Goal: Task Accomplishment & Management: Use online tool/utility

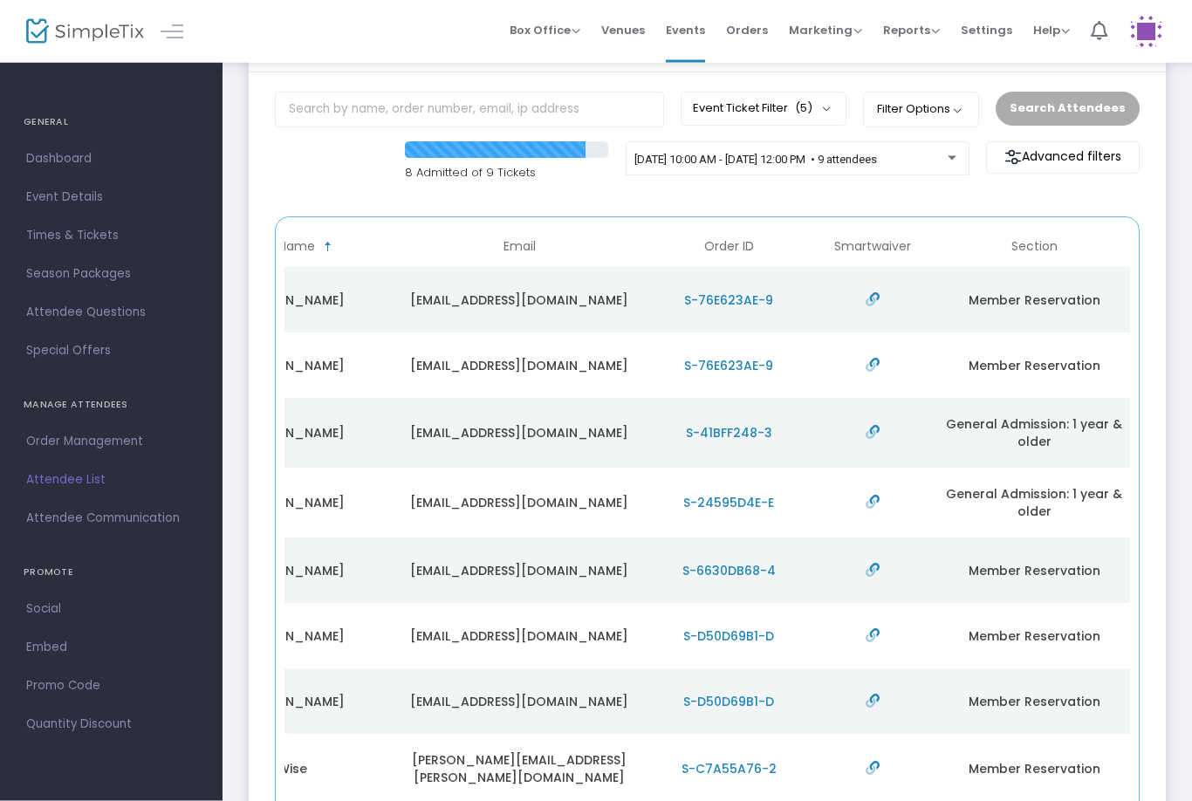
scroll to position [80, 0]
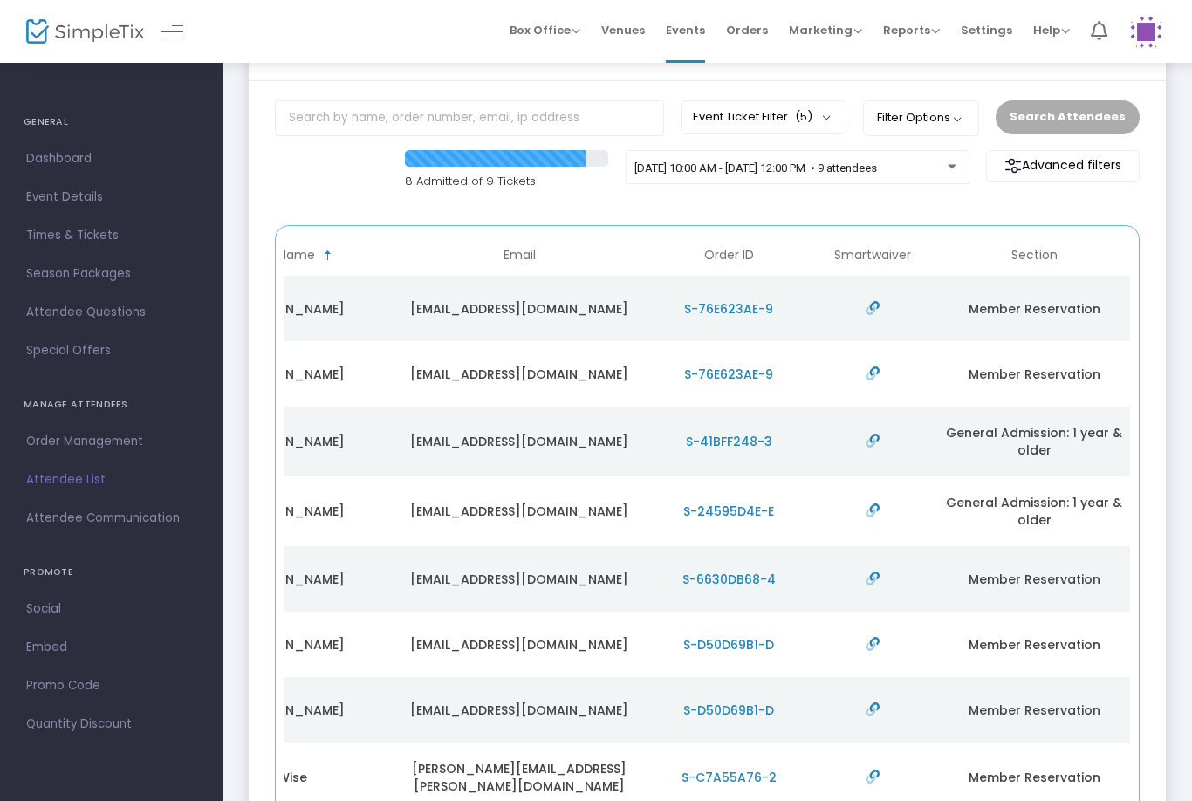
click at [830, 172] on span "[DATE] 10:00 AM - [DATE] 12:00 PM • 9 attendees" at bounding box center [755, 167] width 243 height 13
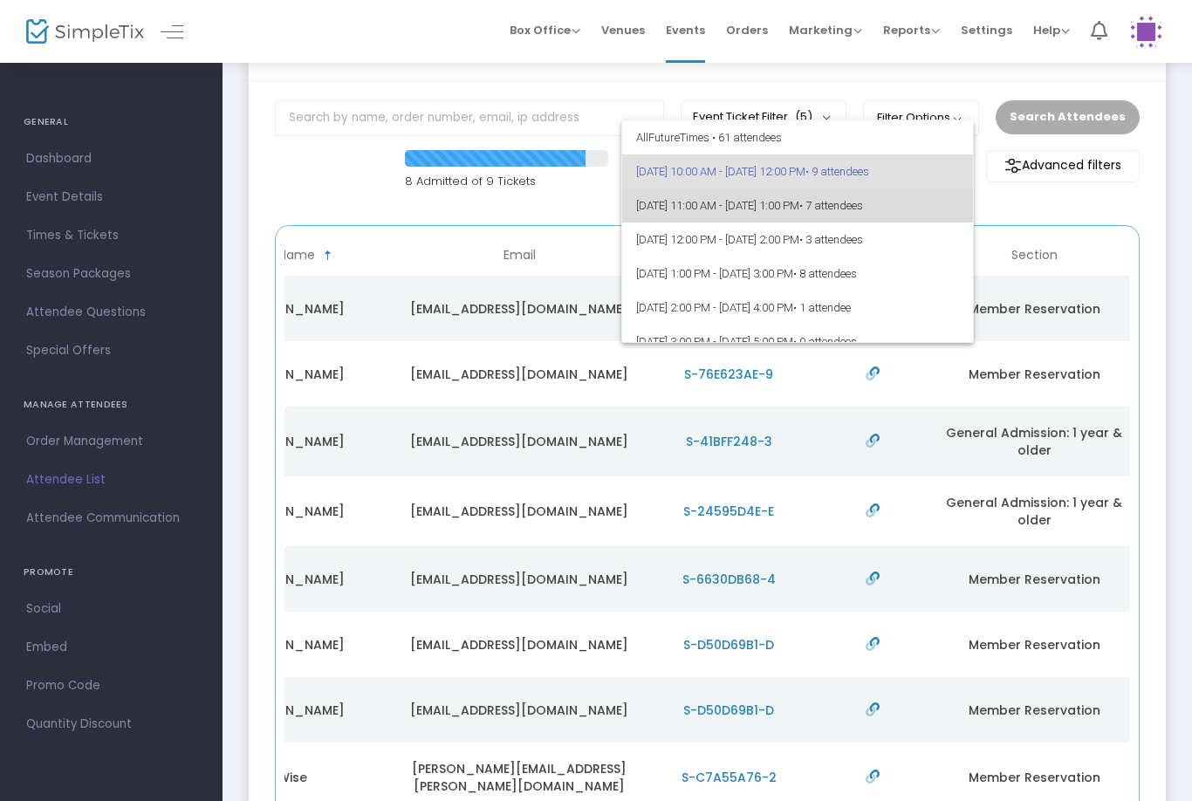
click at [764, 208] on span "[DATE] 11:00 AM - [DATE] 1:00 PM • 7 attendees" at bounding box center [798, 205] width 324 height 34
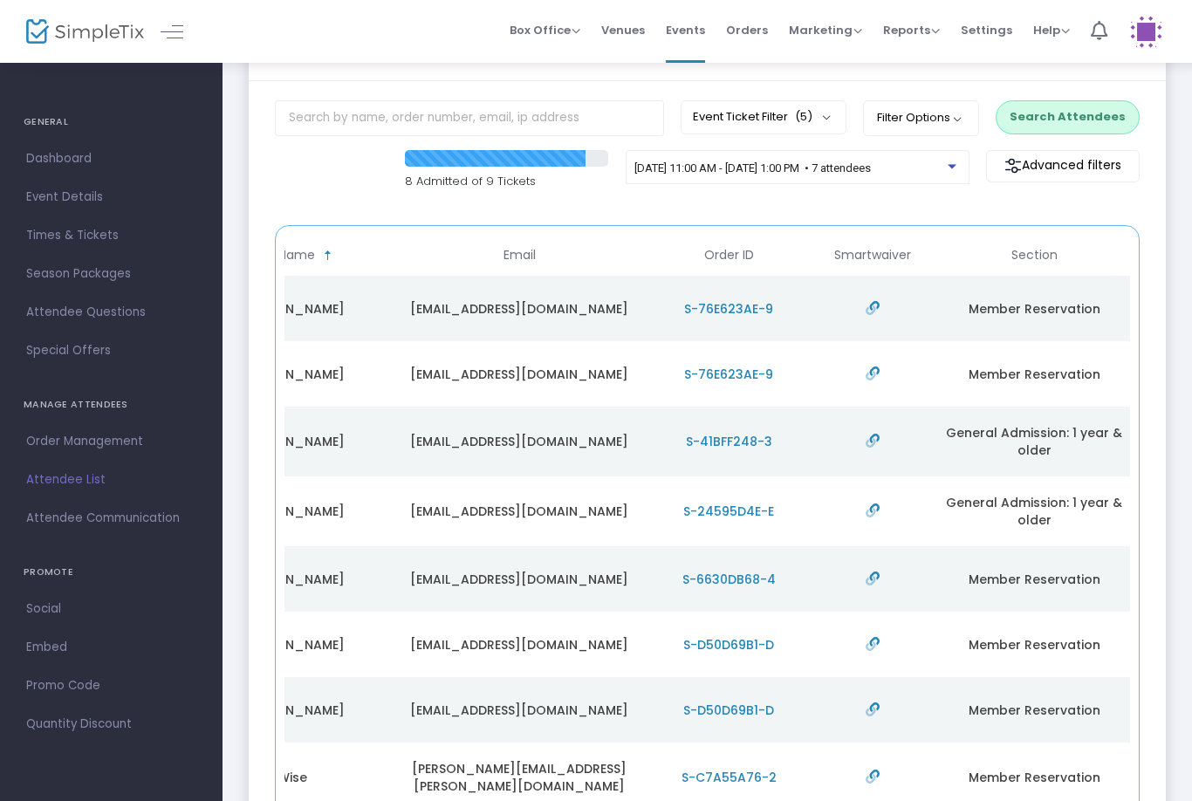
click at [1062, 123] on button "Search Attendees" at bounding box center [1067, 116] width 144 height 33
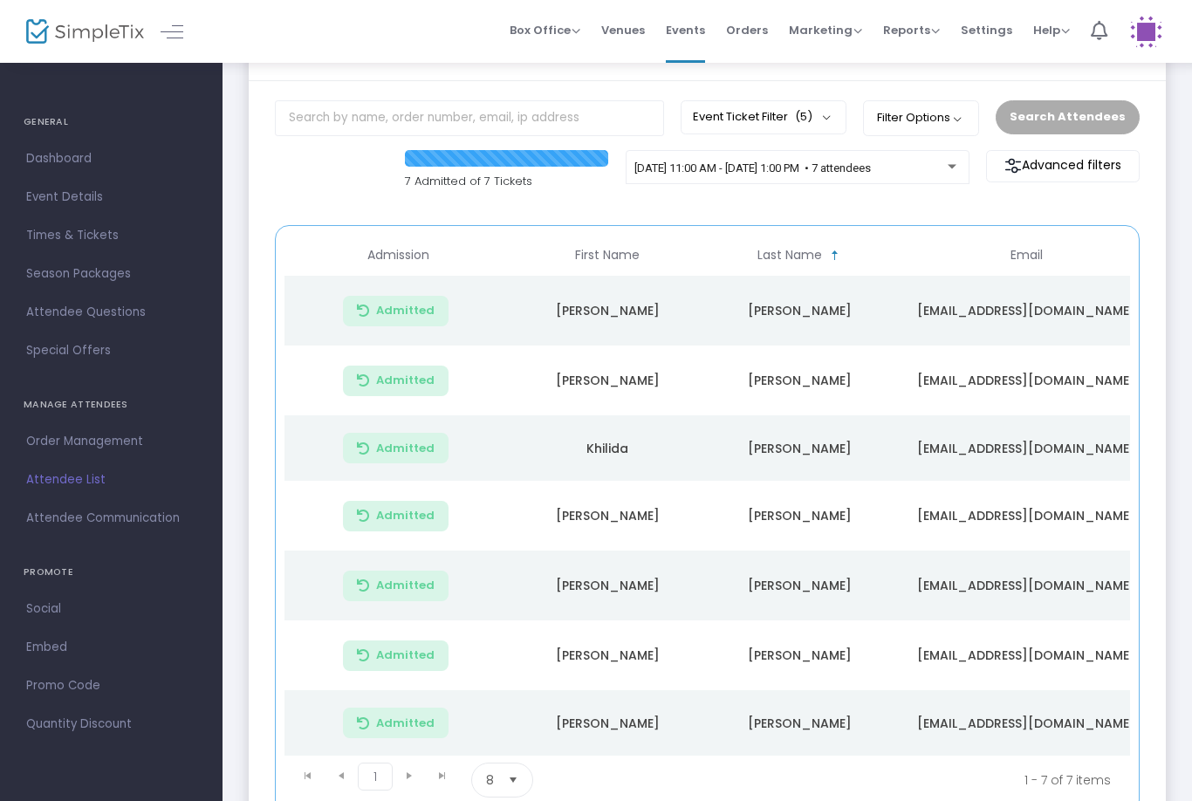
scroll to position [0, 0]
click at [730, 200] on div "[DATE] 11:00 AM - [DATE] 1:00 PM • 7 attendees" at bounding box center [797, 175] width 344 height 50
click at [762, 174] on span "[DATE] 11:00 AM - [DATE] 1:00 PM • 7 attendees" at bounding box center [752, 167] width 236 height 13
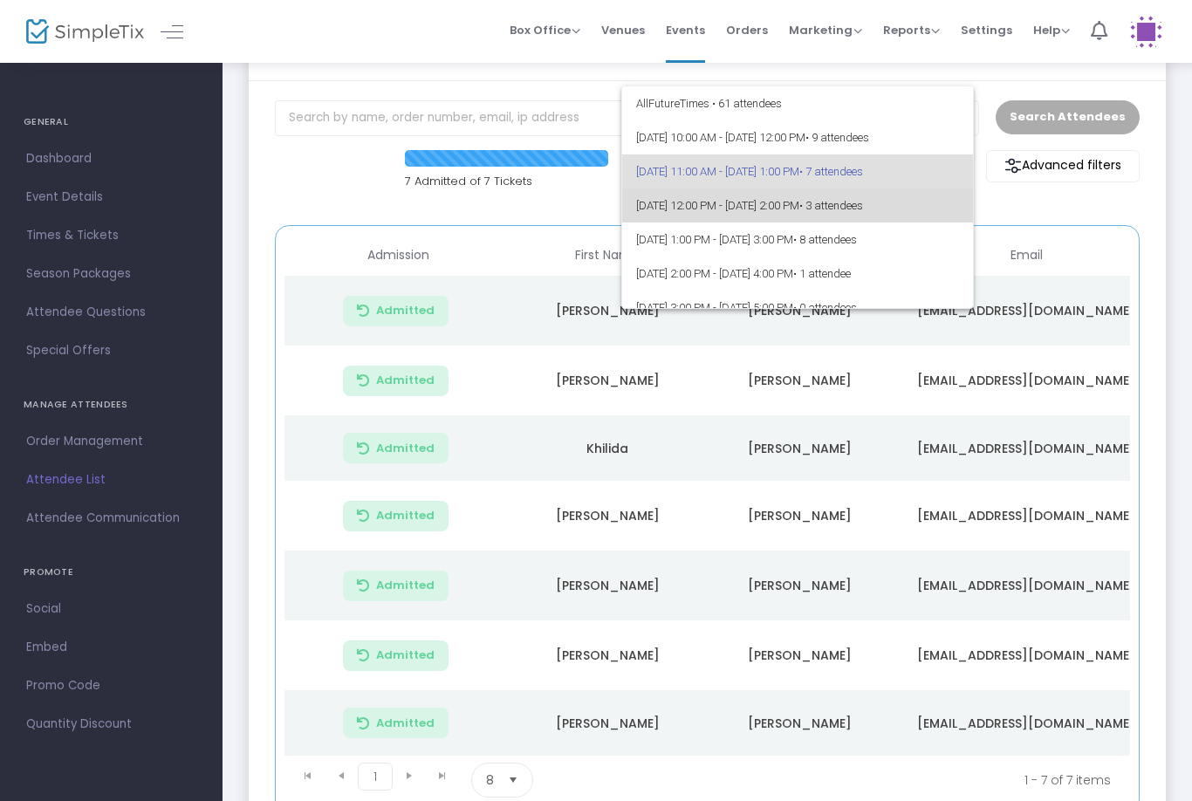
click at [774, 202] on span "[DATE] 12:00 PM - [DATE] 2:00 PM • 3 attendees" at bounding box center [798, 205] width 324 height 34
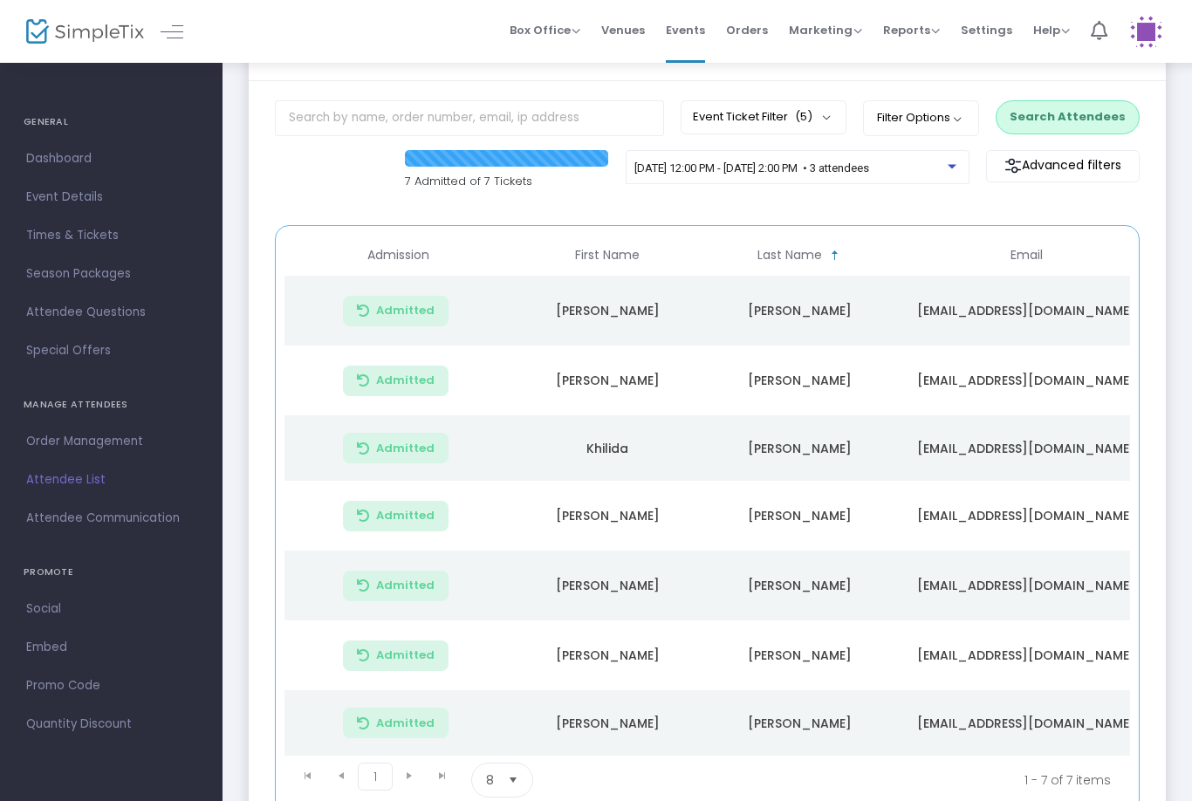
click at [1054, 111] on button "Search Attendees" at bounding box center [1067, 116] width 144 height 33
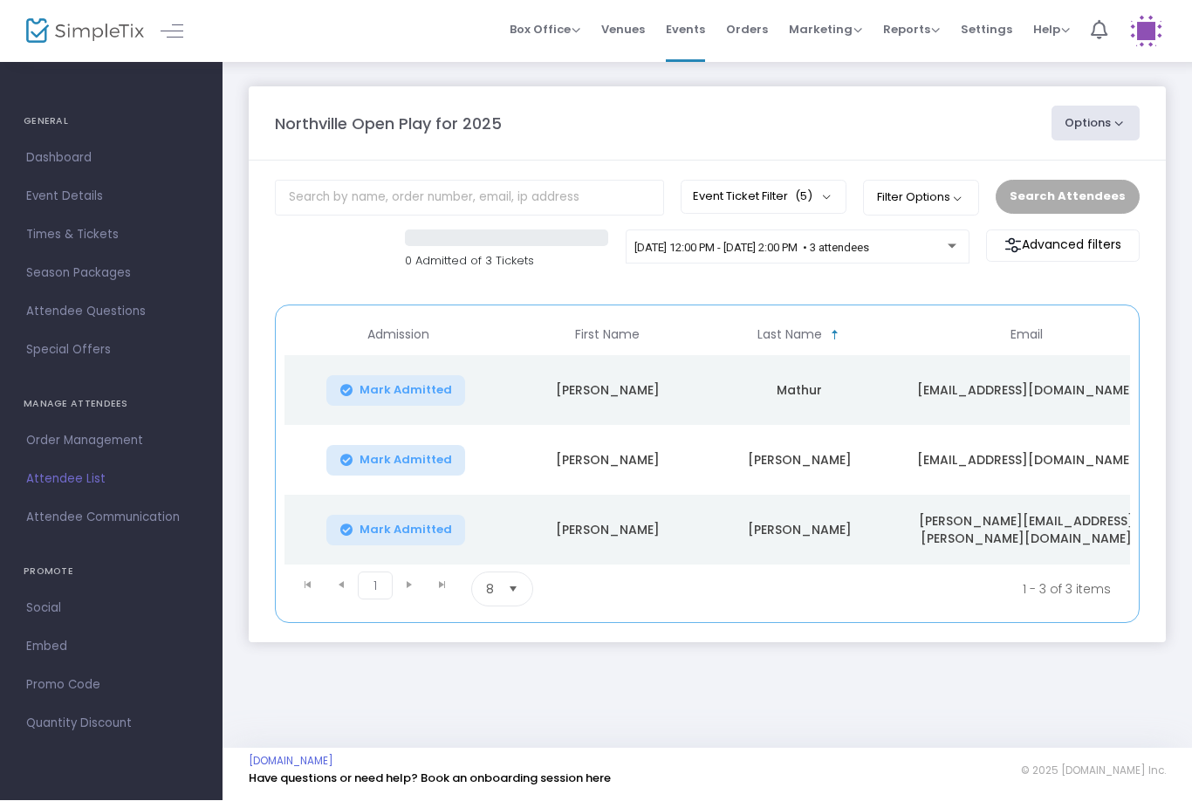
click at [747, 202] on button "Event Ticket Filter (5)" at bounding box center [763, 197] width 166 height 33
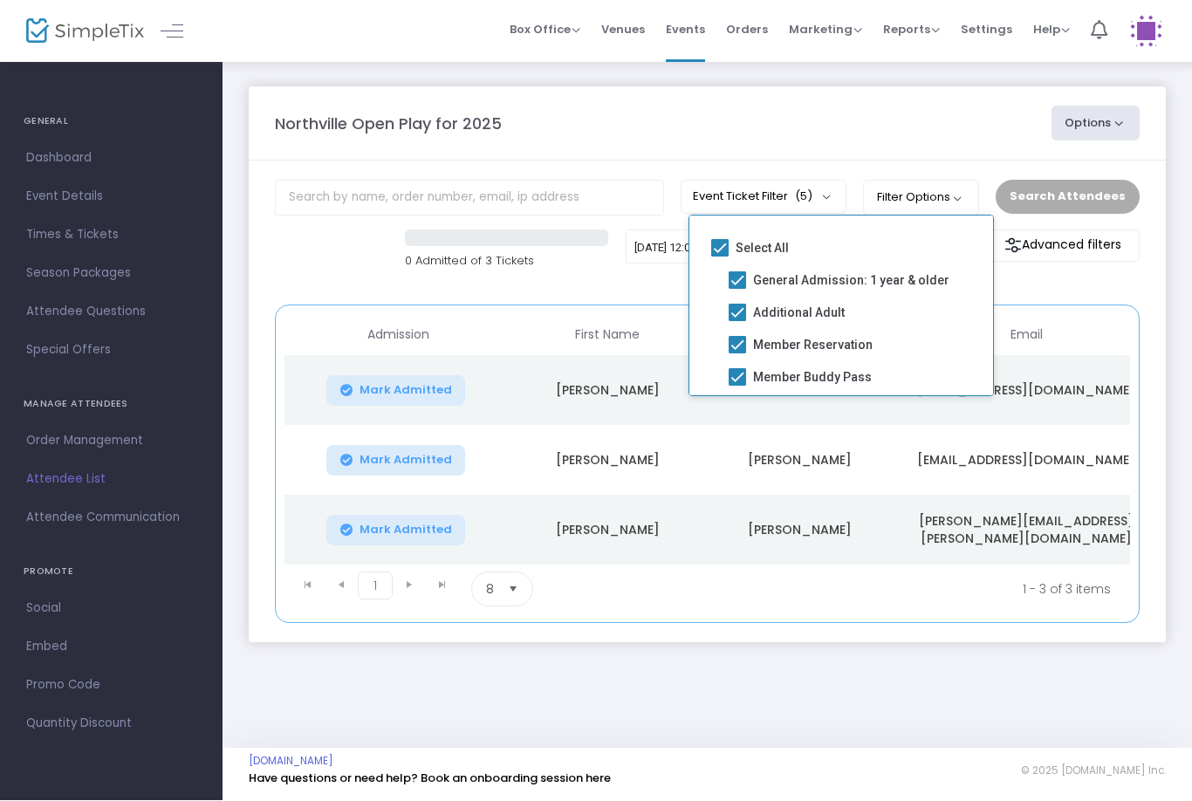
click at [700, 255] on mat-checkbox "Select All" at bounding box center [841, 252] width 283 height 32
click at [667, 250] on span "[DATE] 12:00 PM - [DATE] 2:00 PM • 3 attendees" at bounding box center [751, 248] width 235 height 13
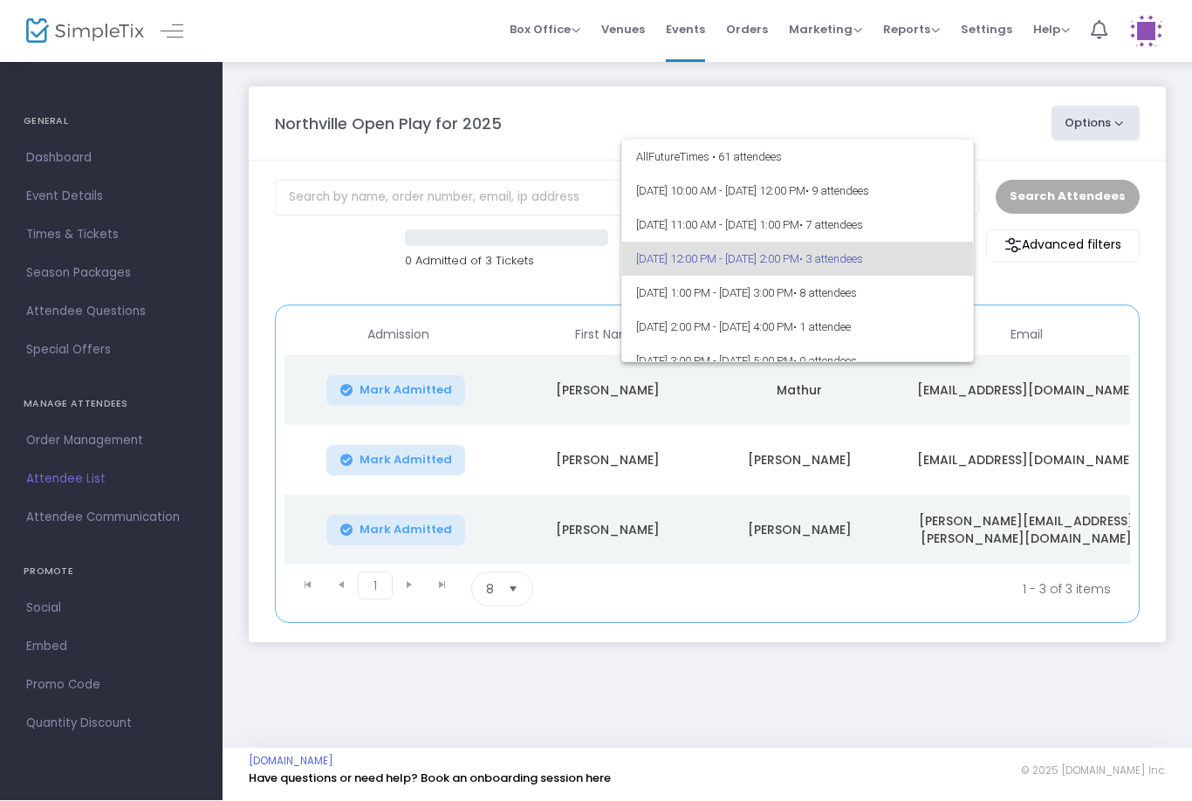
scroll to position [7, 0]
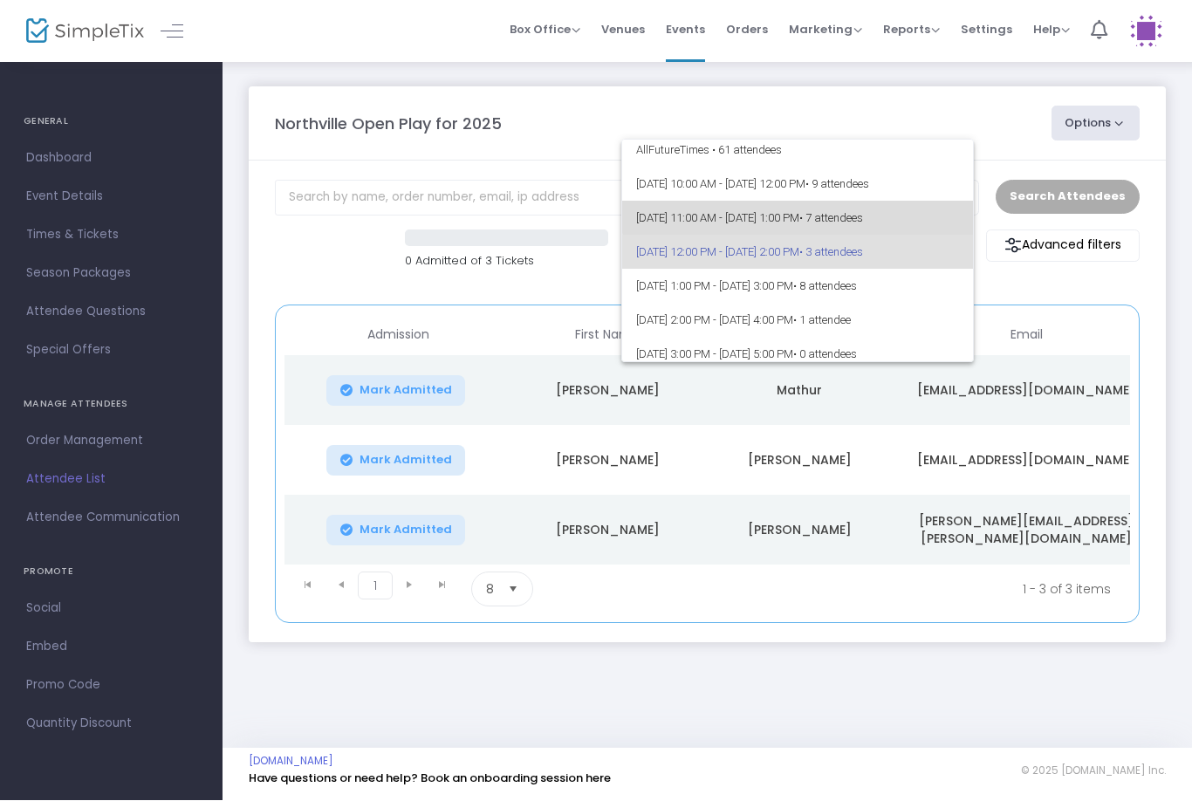
click at [833, 205] on span "[DATE] 11:00 AM - [DATE] 1:00 PM • 7 attendees" at bounding box center [798, 219] width 324 height 34
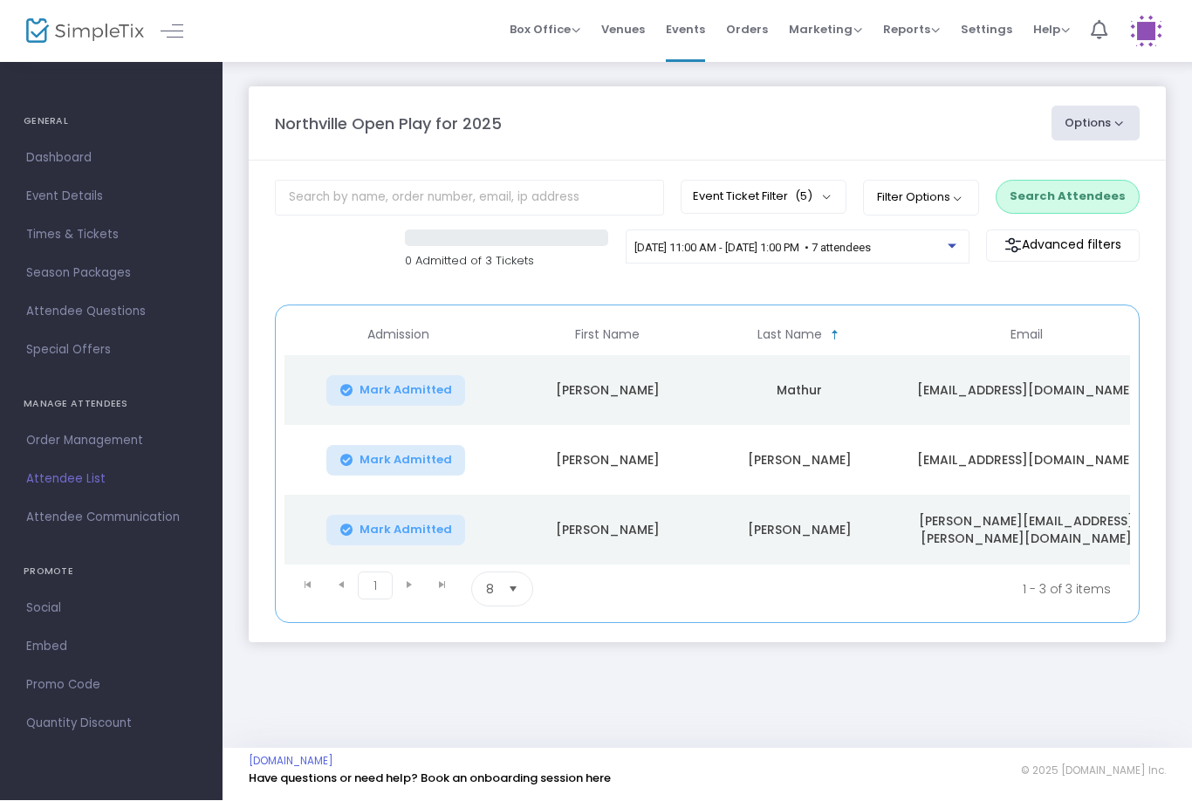
click at [1055, 170] on m-panel-content "Event Ticket Filter (5) Select All General Admission: 1 year & older Additional…" at bounding box center [707, 402] width 917 height 482
click at [1049, 203] on button "Search Attendees" at bounding box center [1067, 197] width 144 height 33
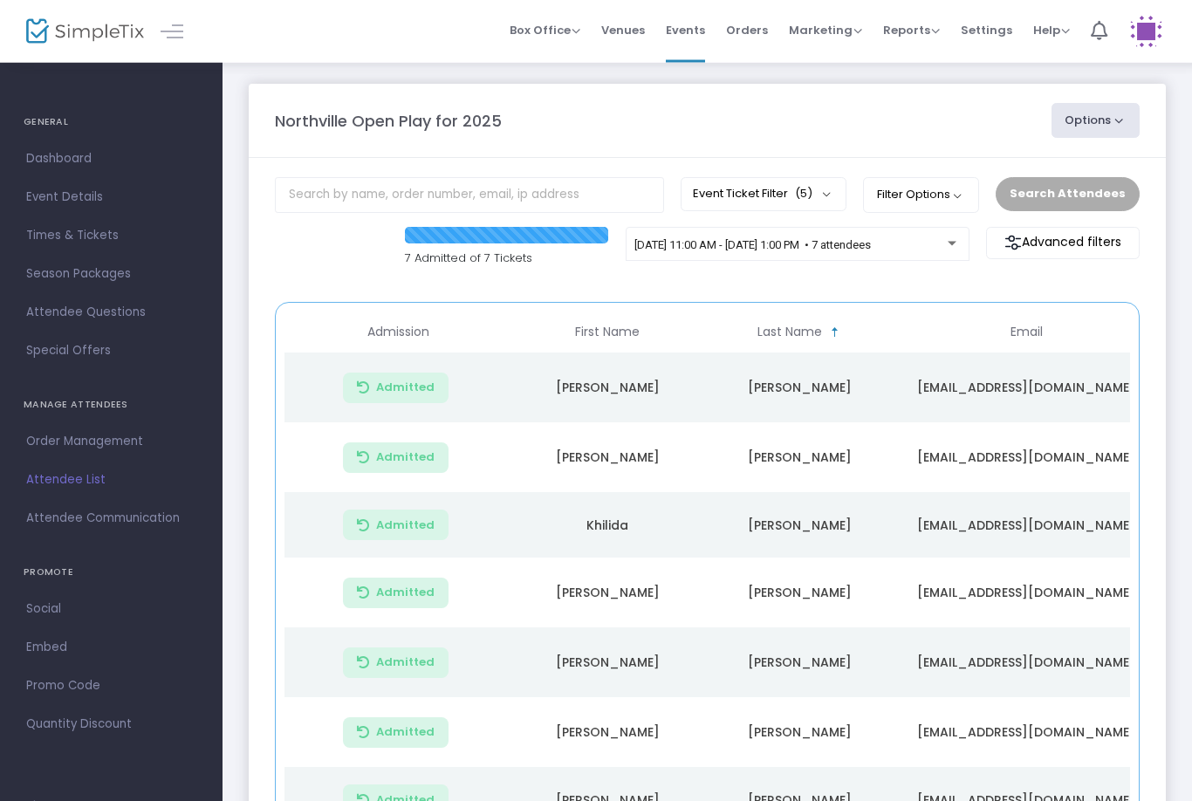
scroll to position [3, 0]
click at [890, 230] on div "[DATE] 11:00 AM - [DATE] 1:00 PM • 7 attendees" at bounding box center [797, 244] width 344 height 35
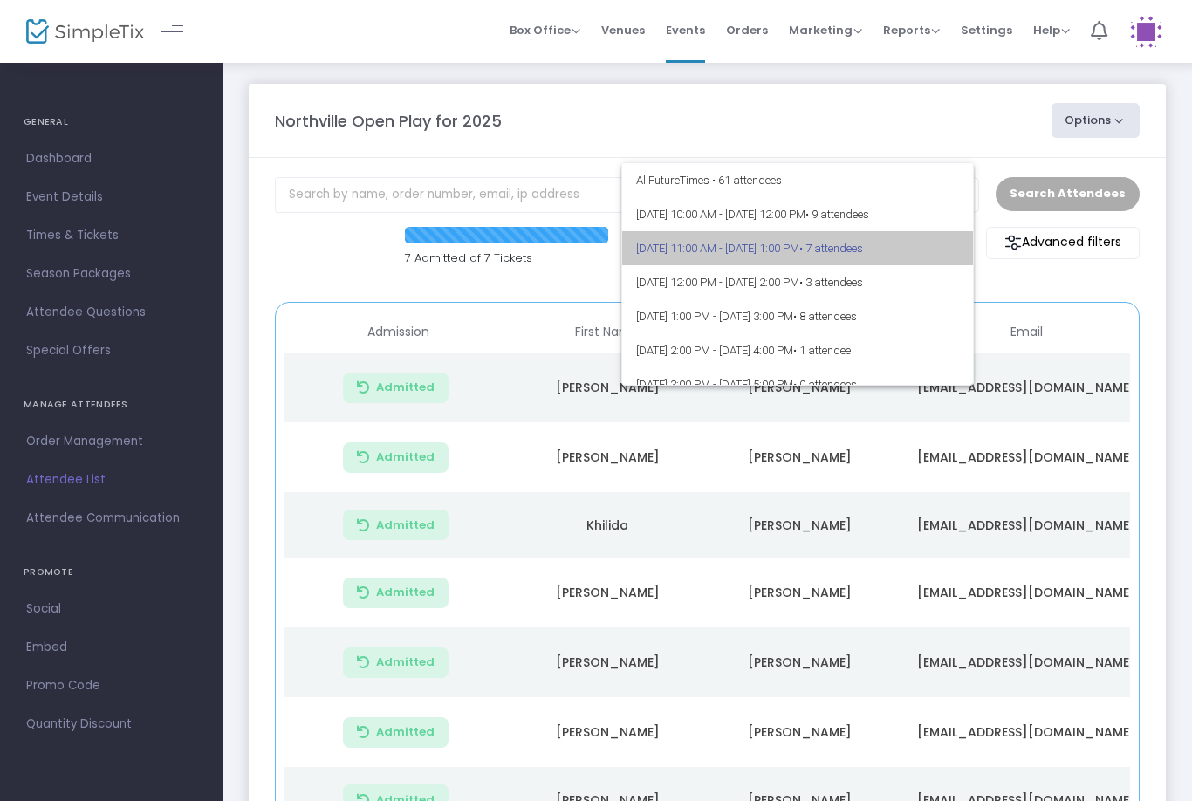
click at [830, 243] on span "[DATE] 11:00 AM - [DATE] 1:00 PM • 7 attendees" at bounding box center [798, 248] width 324 height 34
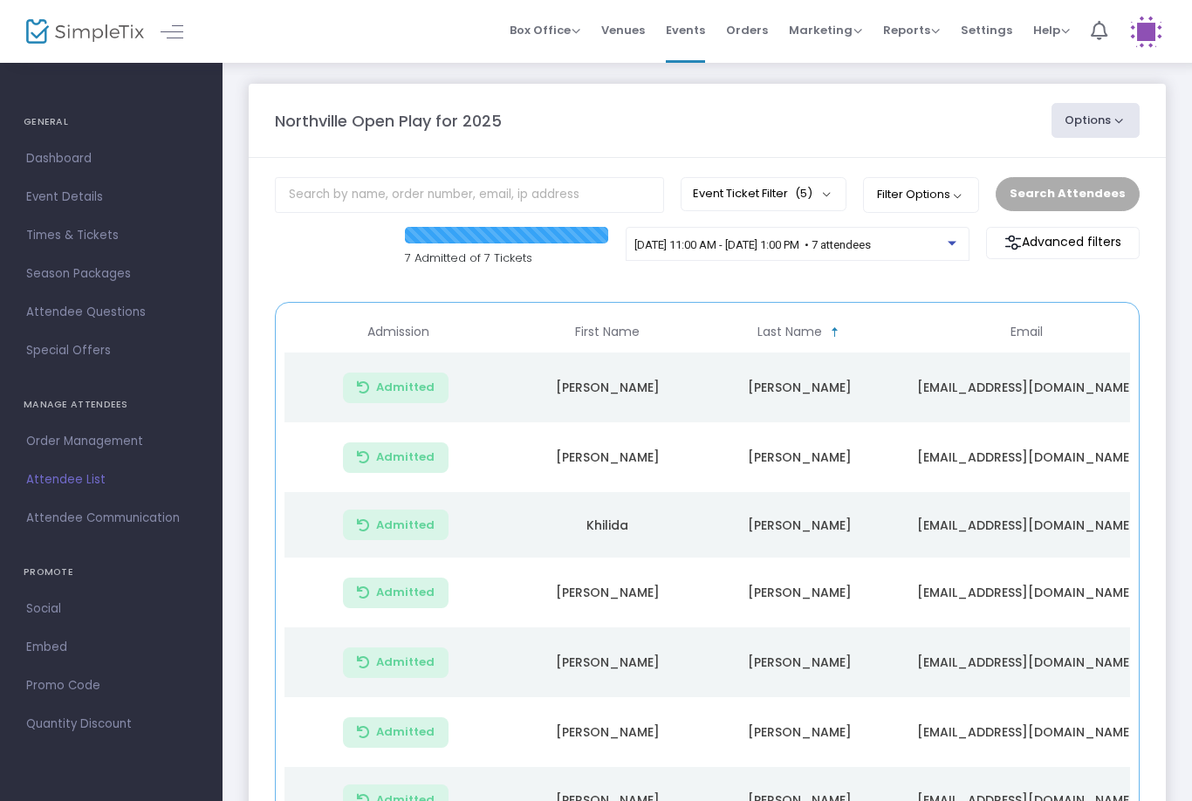
click at [852, 244] on span "[DATE] 11:00 AM - [DATE] 1:00 PM • 7 attendees" at bounding box center [752, 244] width 236 height 13
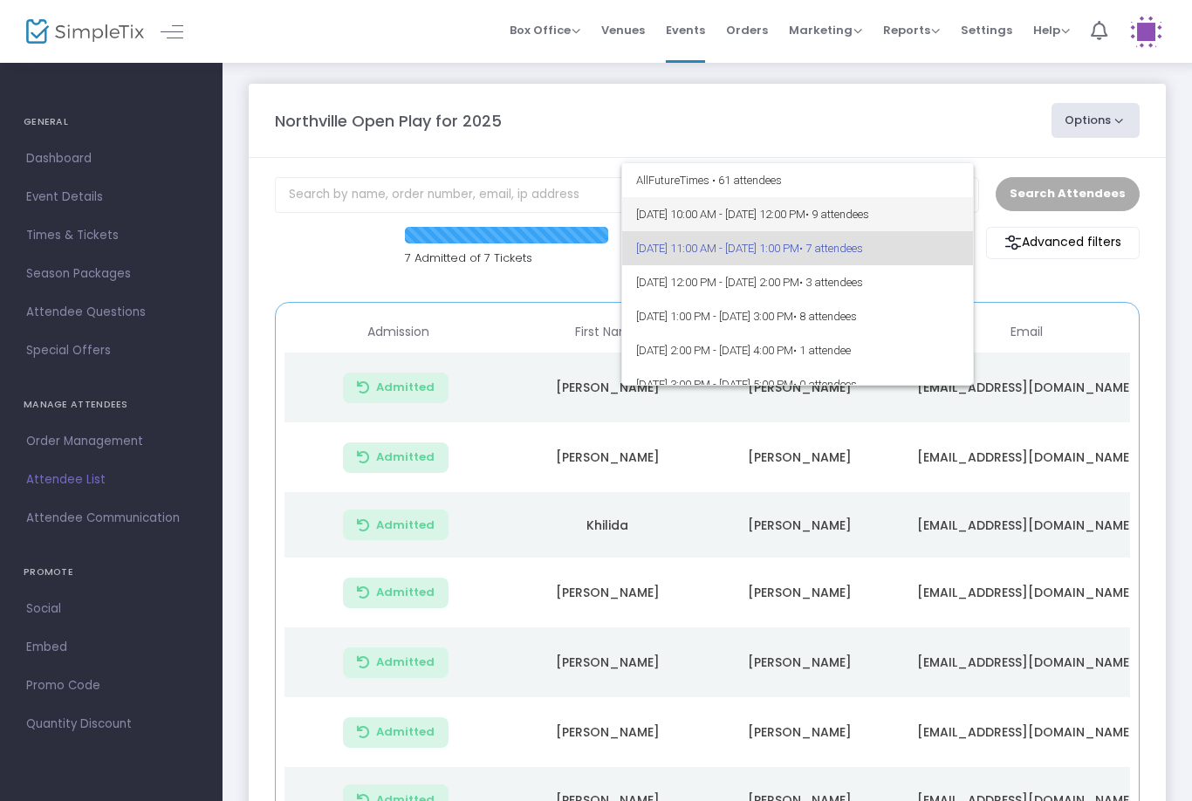
click at [807, 213] on span "[DATE] 10:00 AM - [DATE] 12:00 PM • 9 attendees" at bounding box center [798, 214] width 324 height 34
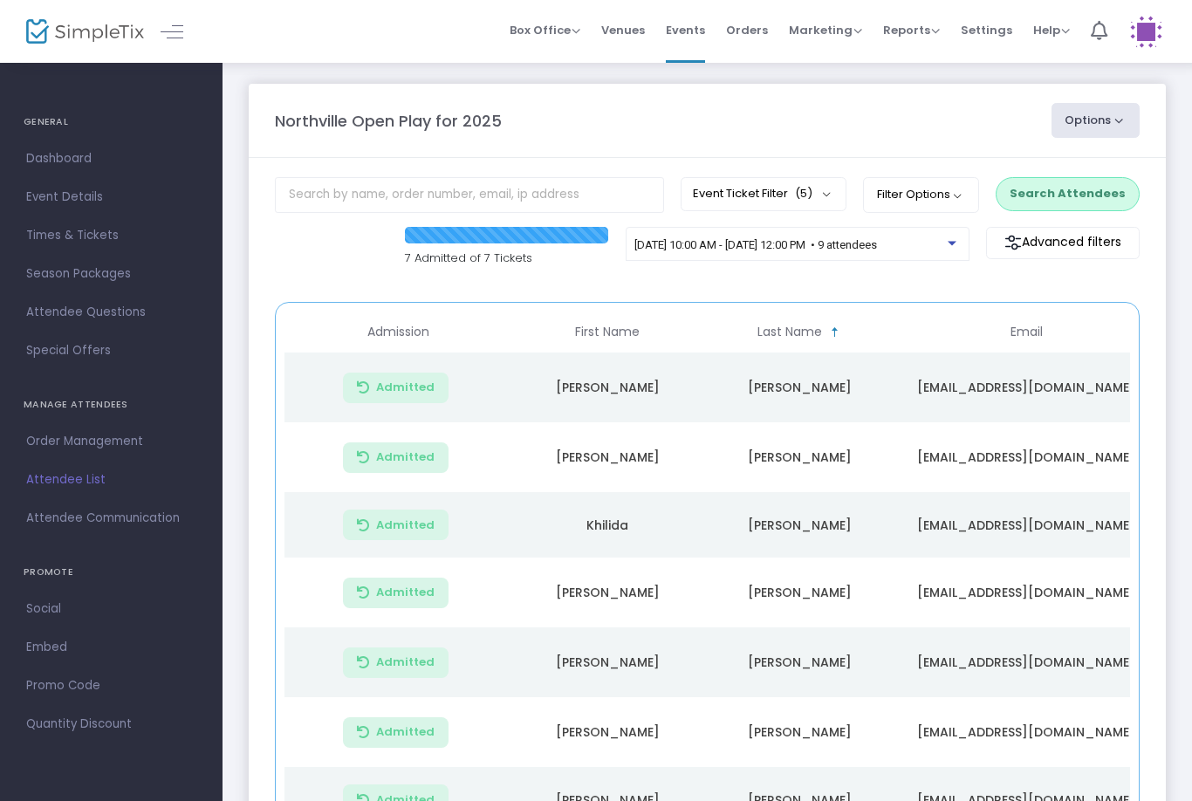
click at [1068, 187] on button "Search Attendees" at bounding box center [1067, 193] width 144 height 33
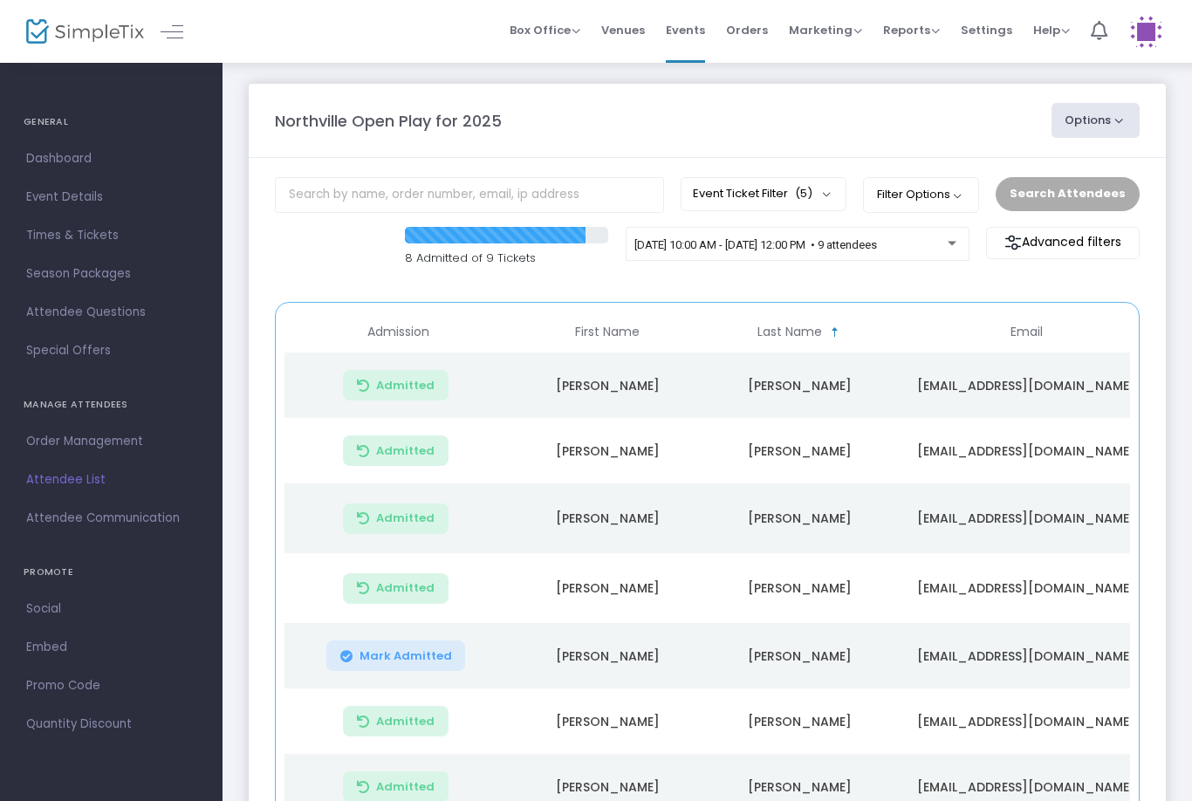
click at [367, 649] on span "Mark Admitted" at bounding box center [405, 656] width 92 height 14
